Goal: Navigation & Orientation: Find specific page/section

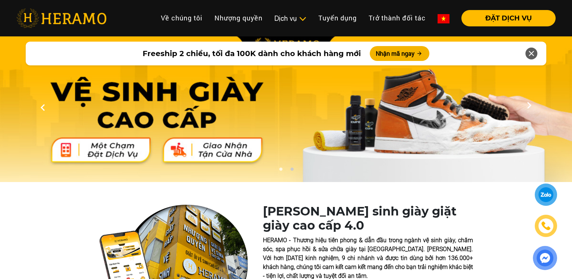
scroll to position [419, 0]
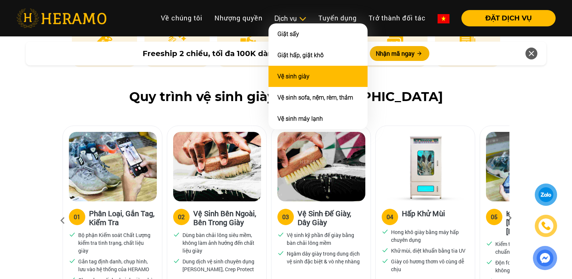
click at [297, 69] on li "Vệ sinh giày" at bounding box center [317, 76] width 99 height 21
click at [291, 73] on link "Vệ sinh giày" at bounding box center [293, 76] width 32 height 7
click at [299, 71] on li "Vệ sinh giày" at bounding box center [317, 76] width 99 height 21
click at [297, 74] on link "Vệ sinh giày" at bounding box center [293, 76] width 32 height 7
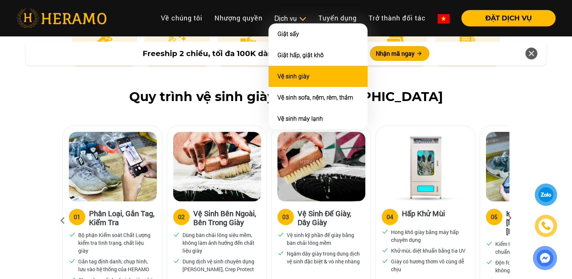
click at [313, 78] on li "Vệ sinh giày" at bounding box center [317, 76] width 99 height 21
click at [303, 78] on link "Vệ sinh giày" at bounding box center [293, 76] width 32 height 7
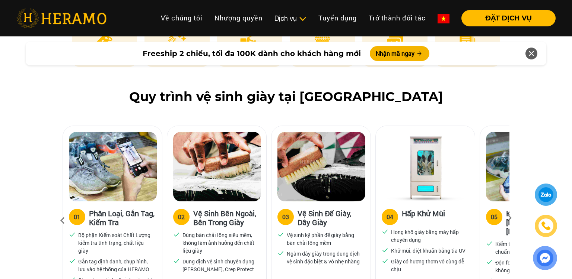
drag, startPoint x: 217, startPoint y: 159, endPoint x: 179, endPoint y: 165, distance: 37.8
click at [89, 167] on img at bounding box center [113, 167] width 88 height 70
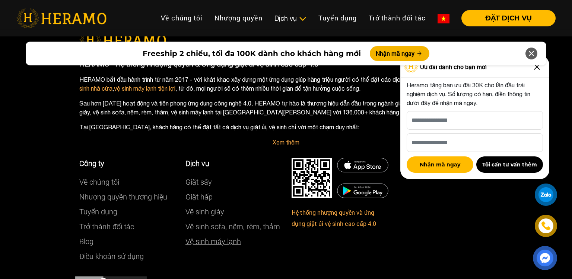
scroll to position [4435, 0]
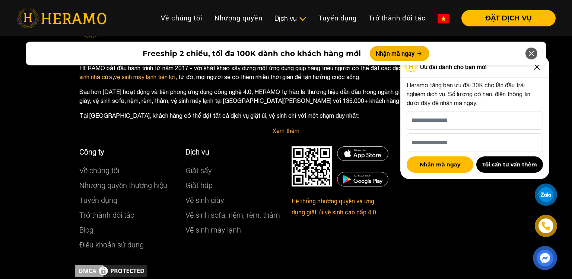
click at [531, 51] on icon at bounding box center [530, 53] width 9 height 13
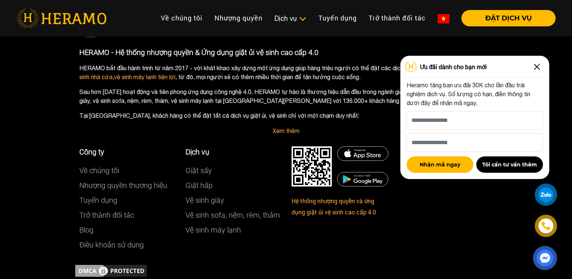
click at [537, 66] on img at bounding box center [537, 67] width 12 height 12
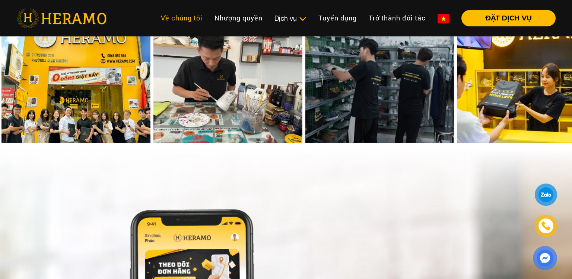
scroll to position [3073, 0]
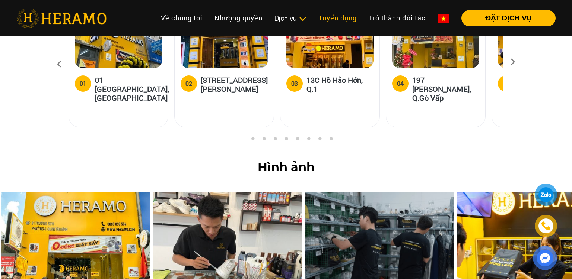
click at [348, 20] on link "Tuyển dụng" at bounding box center [337, 18] width 50 height 16
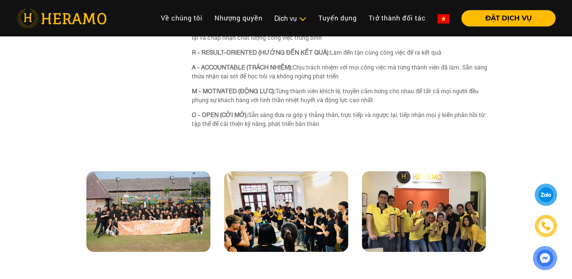
scroll to position [524, 0]
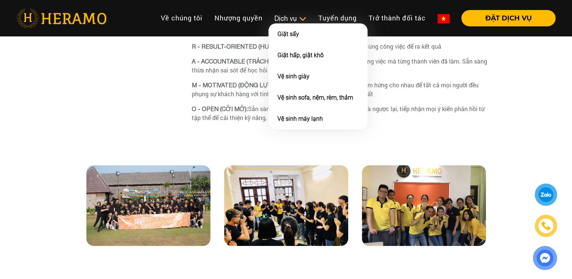
click at [299, 19] on img at bounding box center [302, 18] width 8 height 7
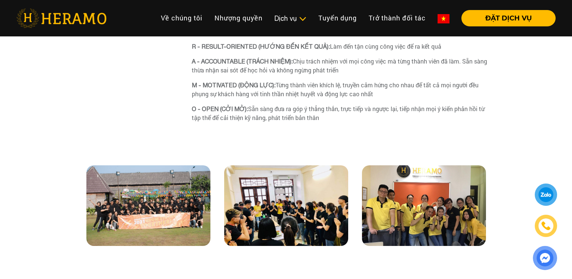
click at [81, 16] on img at bounding box center [61, 18] width 90 height 19
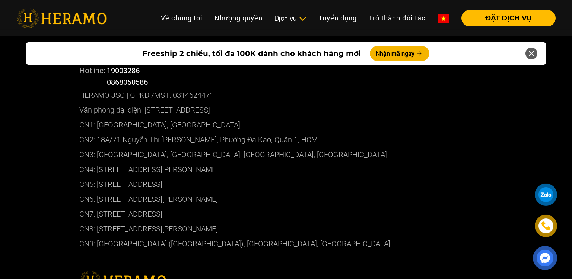
scroll to position [3914, 0]
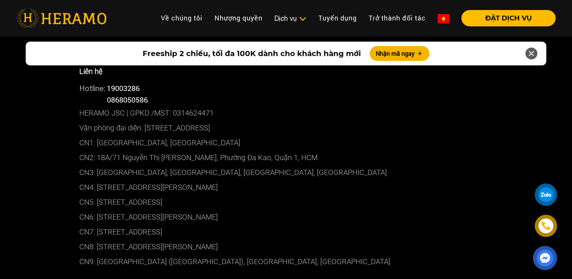
click at [193, 135] on p "CN1: [GEOGRAPHIC_DATA], [GEOGRAPHIC_DATA]" at bounding box center [285, 142] width 413 height 15
